Goal: Task Accomplishment & Management: Manage account settings

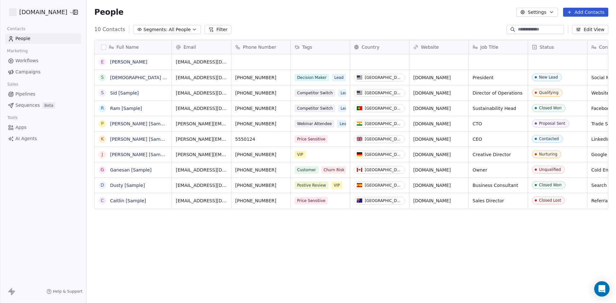
scroll to position [262, 524]
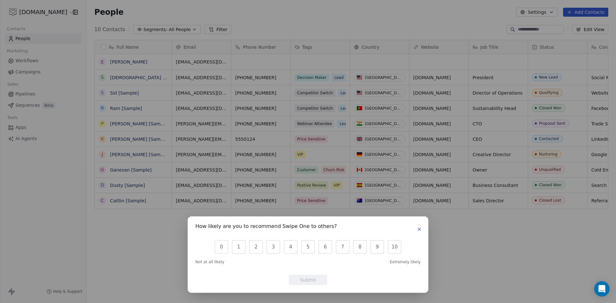
click at [423, 231] on button "button" at bounding box center [419, 230] width 8 height 8
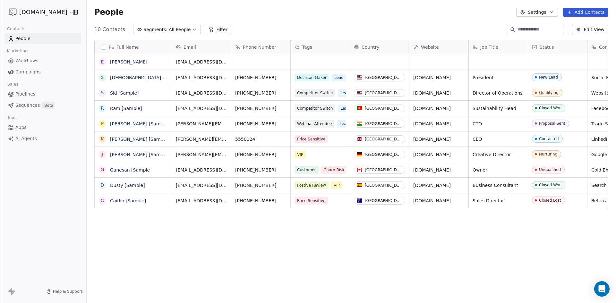
click at [24, 61] on span "Workflows" at bounding box center [26, 60] width 23 height 7
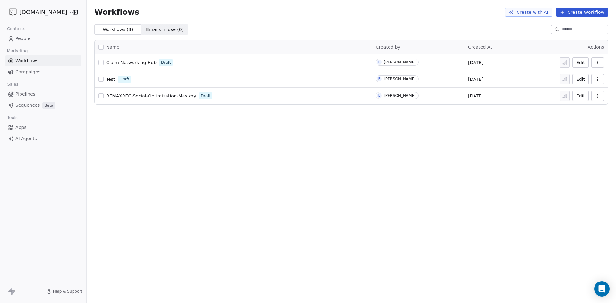
click at [26, 73] on span "Campaigns" at bounding box center [27, 72] width 25 height 7
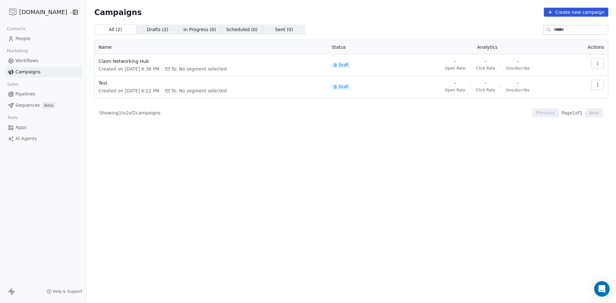
click at [25, 38] on span "People" at bounding box center [22, 38] width 15 height 7
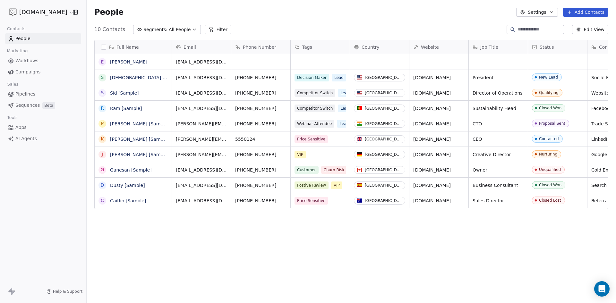
scroll to position [262, 524]
click at [35, 10] on html "[DOMAIN_NAME] Contacts People Marketing Workflows Campaigns Sales Pipelines Seq…" at bounding box center [308, 151] width 616 height 303
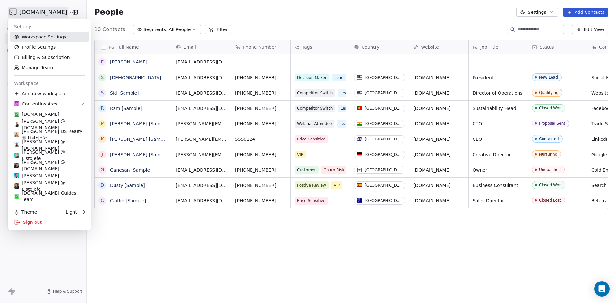
click at [44, 35] on link "Workspace Settings" at bounding box center [49, 37] width 78 height 10
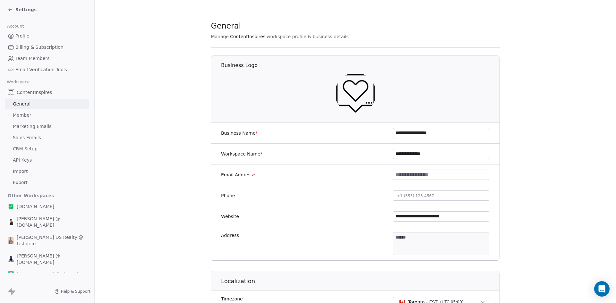
click at [27, 139] on span "Sales Emails" at bounding box center [27, 137] width 28 height 7
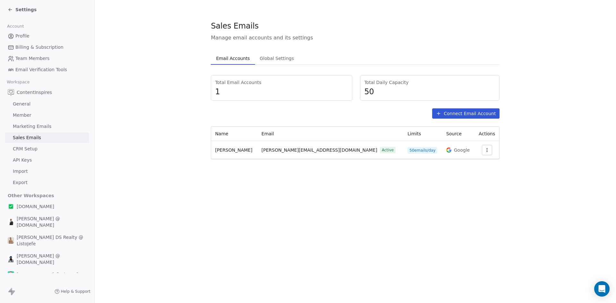
click at [26, 127] on span "Marketing Emails" at bounding box center [32, 126] width 38 height 7
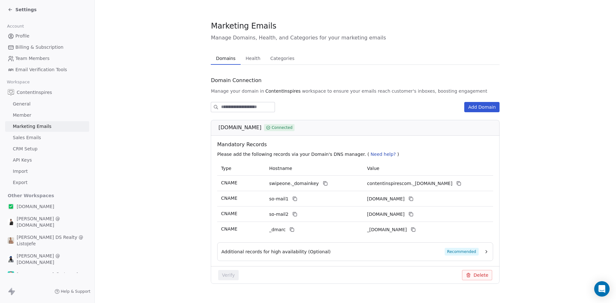
click at [28, 140] on span "Sales Emails" at bounding box center [27, 137] width 28 height 7
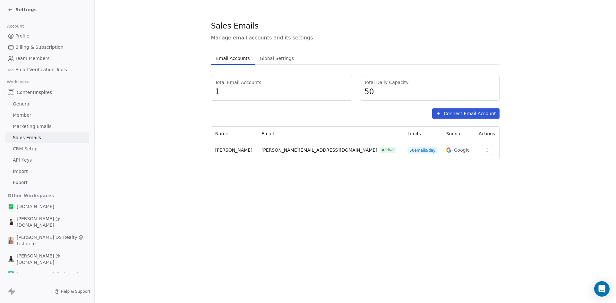
click at [473, 108] on div "Total Email Accounts 1 Total Daily Capacity 50 Connect Email Account Name Email…" at bounding box center [355, 117] width 289 height 84
click at [473, 110] on button "Connect Email Account" at bounding box center [465, 113] width 67 height 10
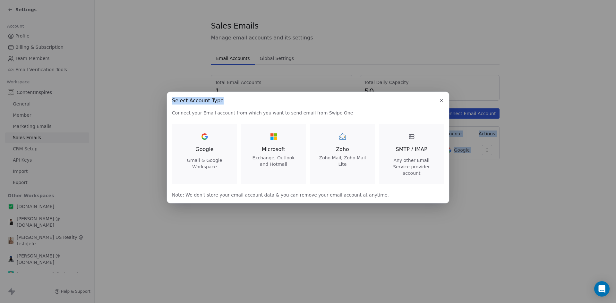
drag, startPoint x: 293, startPoint y: 100, endPoint x: 643, endPoint y: 100, distance: 349.7
click at [616, 100] on html "Settings Account Profile Billing & Subscription Team Members Email Verification…" at bounding box center [308, 151] width 616 height 303
